Goal: Check status: Check status

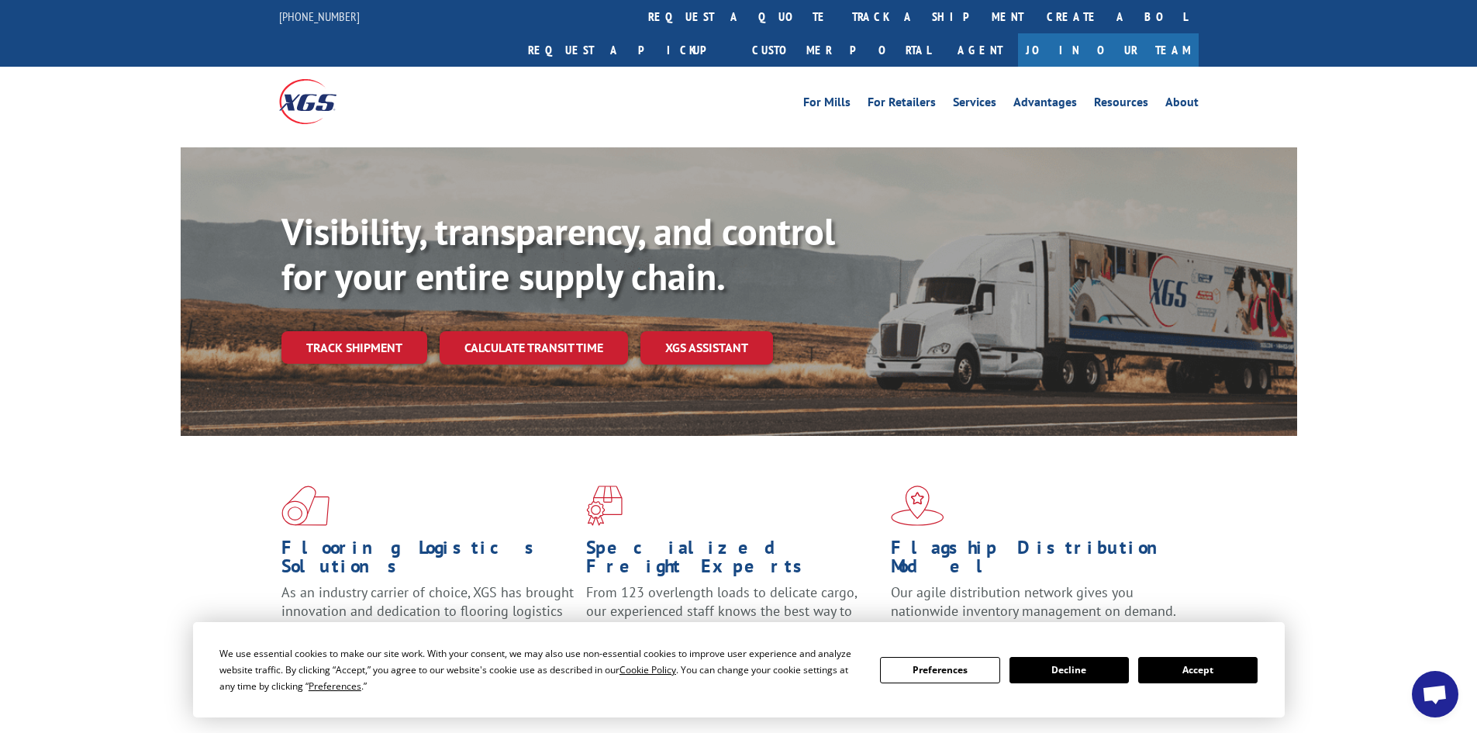
click at [1201, 668] on button "Accept" at bounding box center [1198, 670] width 119 height 26
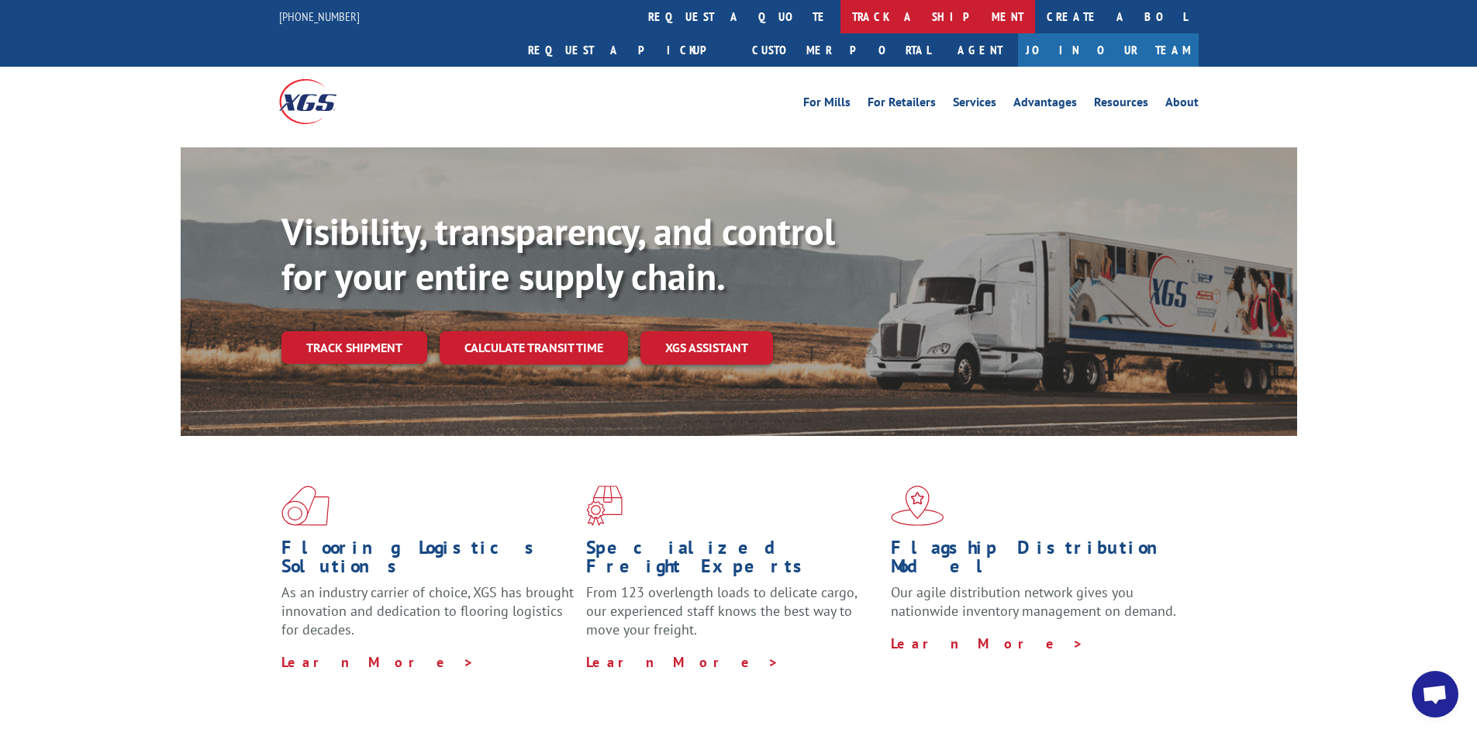
click at [841, 16] on link "track a shipment" at bounding box center [938, 16] width 195 height 33
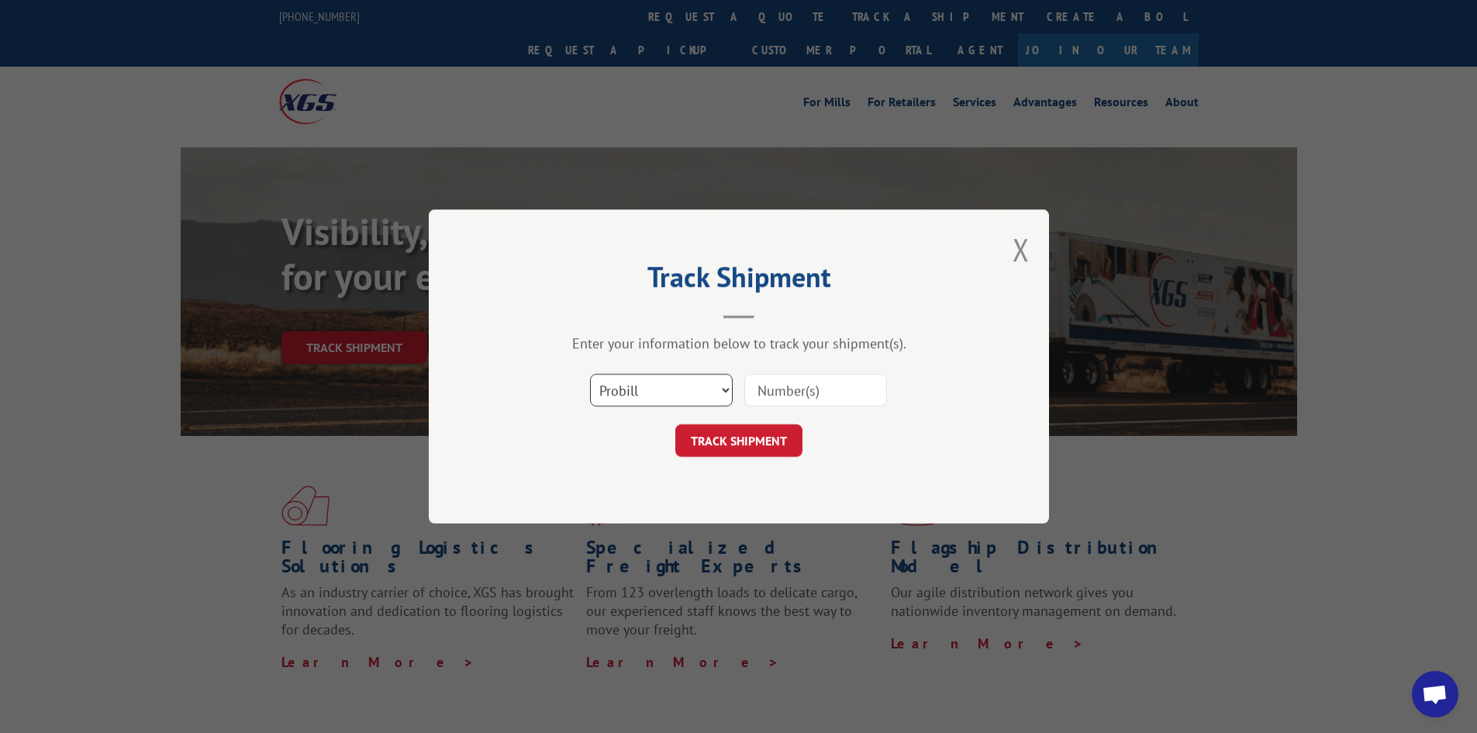
click at [669, 391] on select "Select category... Probill BOL PO" at bounding box center [661, 390] width 143 height 33
select select "po"
click at [590, 374] on select "Select category... Probill BOL PO" at bounding box center [661, 390] width 143 height 33
click at [810, 392] on input at bounding box center [816, 390] width 143 height 33
paste input "88503663"
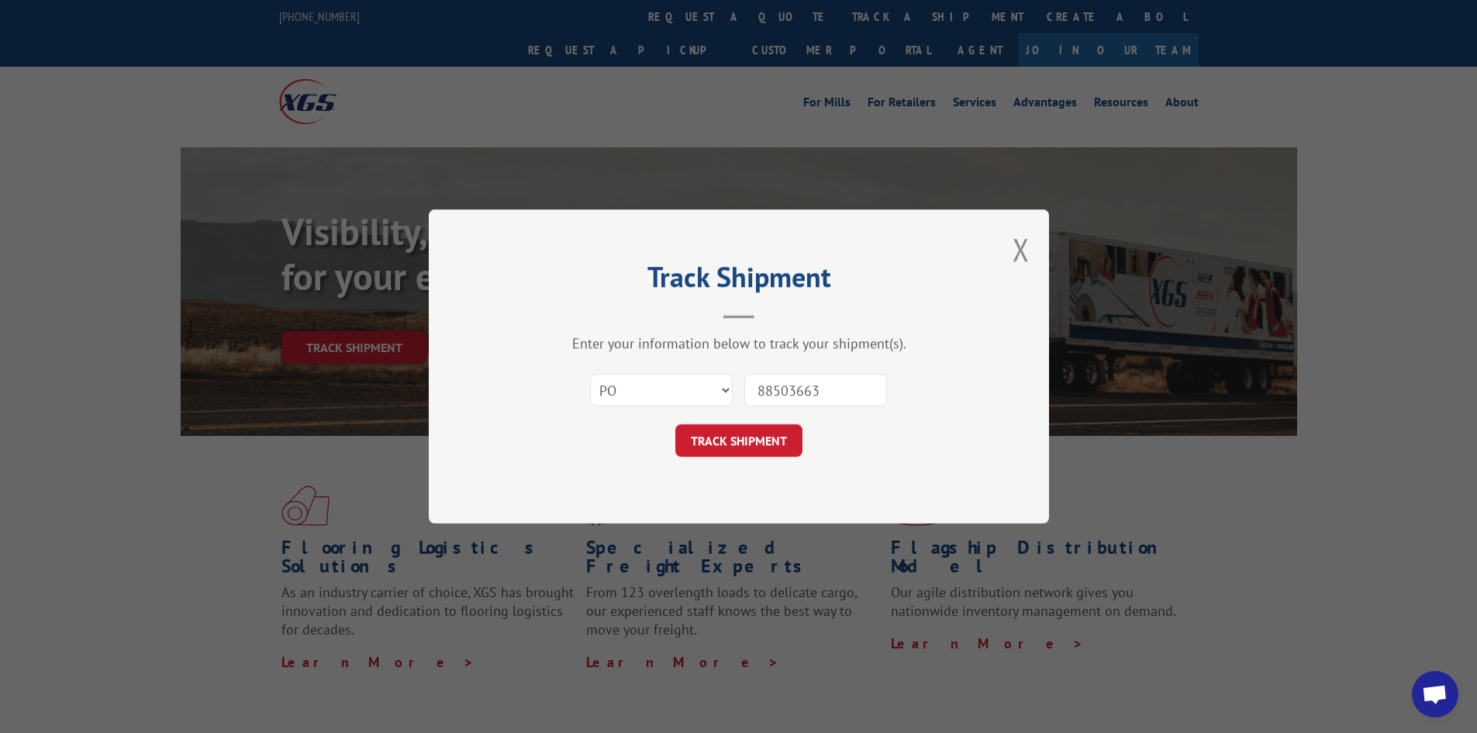
type input "88503663"
click at [676, 424] on button "TRACK SHIPMENT" at bounding box center [739, 440] width 127 height 33
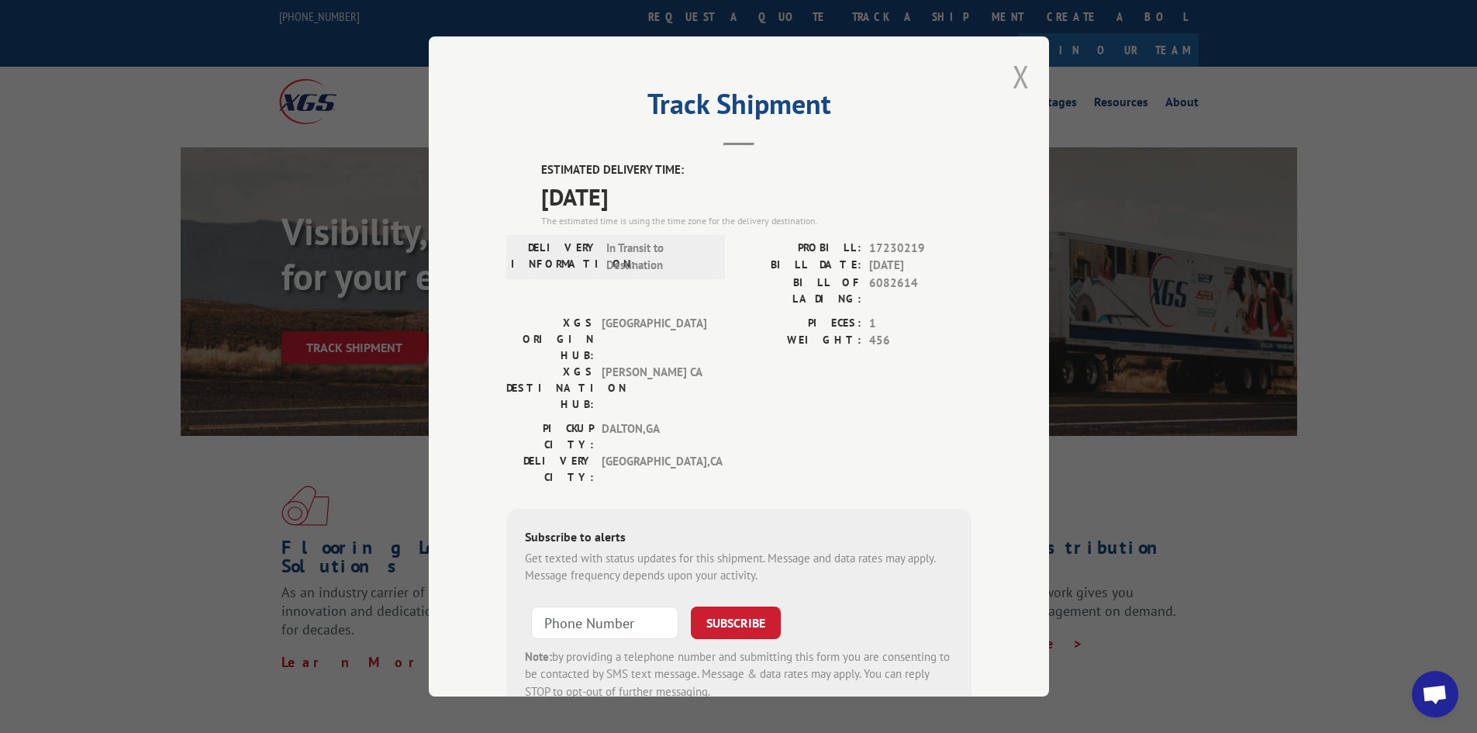
click at [1018, 74] on button "Close modal" at bounding box center [1021, 76] width 17 height 41
